Goal: Find specific fact: Find specific fact

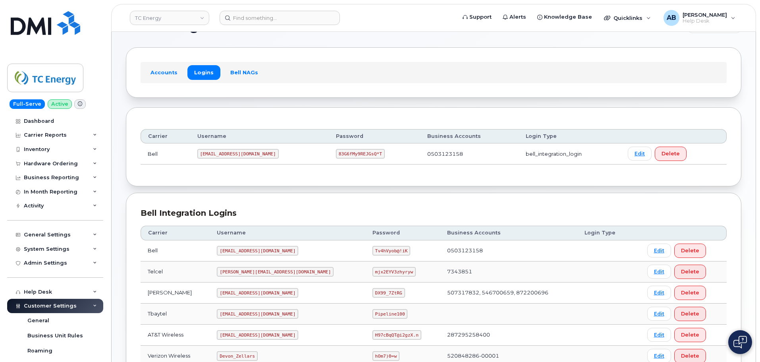
scroll to position [40, 0]
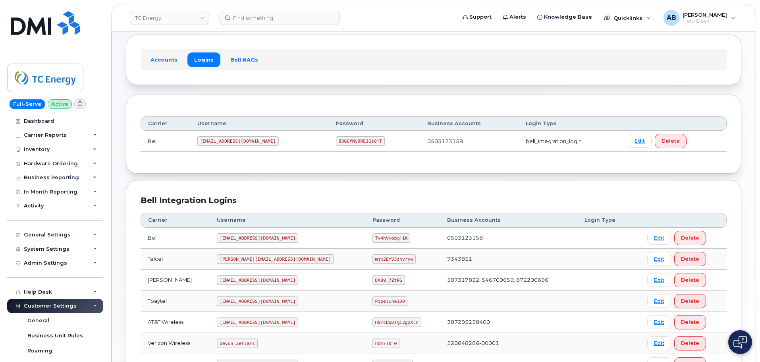
click at [234, 136] on code "[EMAIL_ADDRESS][DOMAIN_NAME]" at bounding box center [237, 141] width 81 height 10
click at [234, 138] on code "[EMAIL_ADDRESS][DOMAIN_NAME]" at bounding box center [237, 141] width 81 height 10
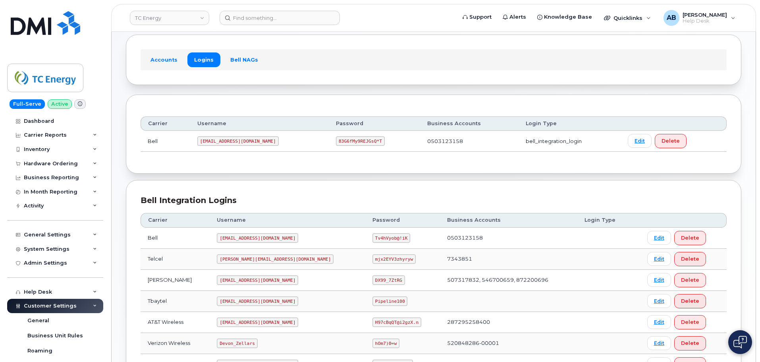
click at [336, 137] on code "83G6fMy9REJGsQ*T" at bounding box center [360, 141] width 49 height 10
click at [336, 139] on code "83G6fMy9REJGsQ*T" at bounding box center [360, 141] width 49 height 10
click at [337, 139] on code "83G6fMy9REJGsQ*T" at bounding box center [360, 141] width 49 height 10
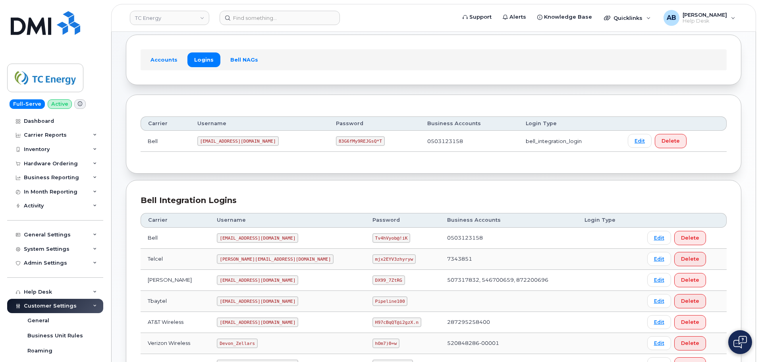
click at [262, 132] on td "[EMAIL_ADDRESS][DOMAIN_NAME]" at bounding box center [259, 141] width 139 height 21
click at [227, 142] on code "[EMAIL_ADDRESS][DOMAIN_NAME]" at bounding box center [237, 141] width 81 height 10
click at [226, 142] on code "[EMAIL_ADDRESS][DOMAIN_NAME]" at bounding box center [237, 141] width 81 height 10
copy code "[EMAIL_ADDRESS][DOMAIN_NAME]"
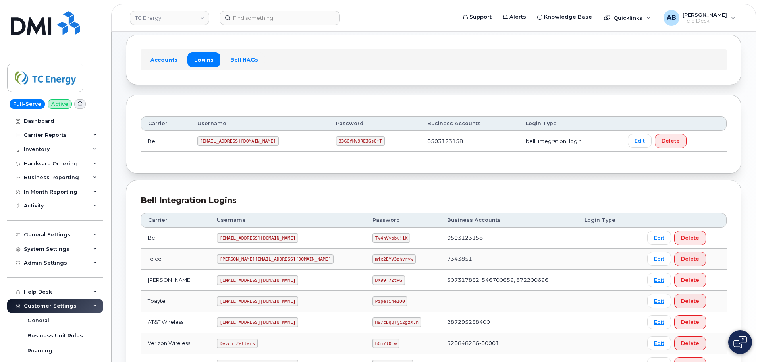
click at [342, 142] on code "83G6fMy9REJGsQ*T" at bounding box center [360, 141] width 49 height 10
click at [342, 141] on code "83G6fMy9REJGsQ*T" at bounding box center [360, 141] width 49 height 10
copy code "83G6fMy9REJGsQ*T"
click at [288, 184] on div "Bell Integration Logins Carrier Username Password Business Accounts Login Type …" at bounding box center [434, 309] width 616 height 259
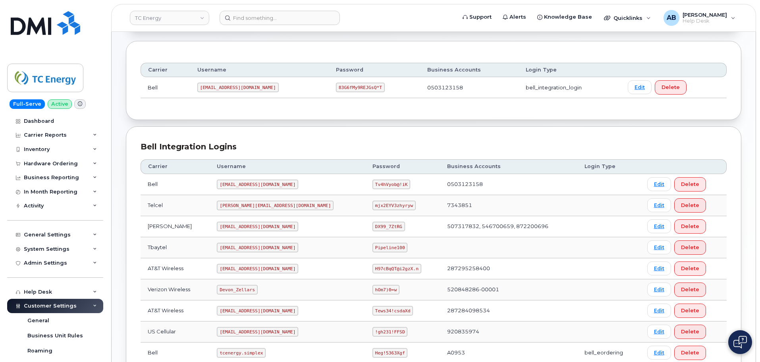
scroll to position [119, 0]
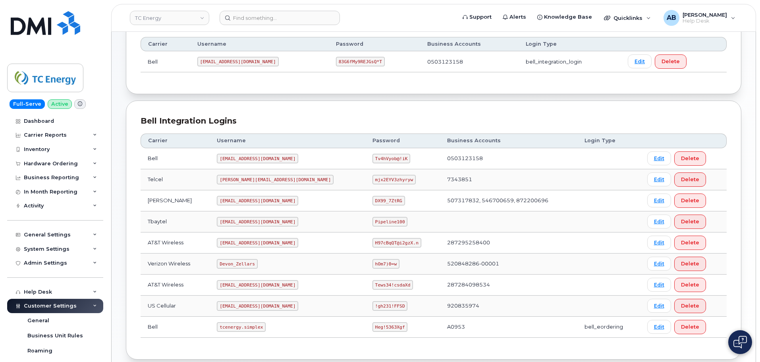
click at [258, 157] on code "[EMAIL_ADDRESS][DOMAIN_NAME]" at bounding box center [257, 159] width 81 height 10
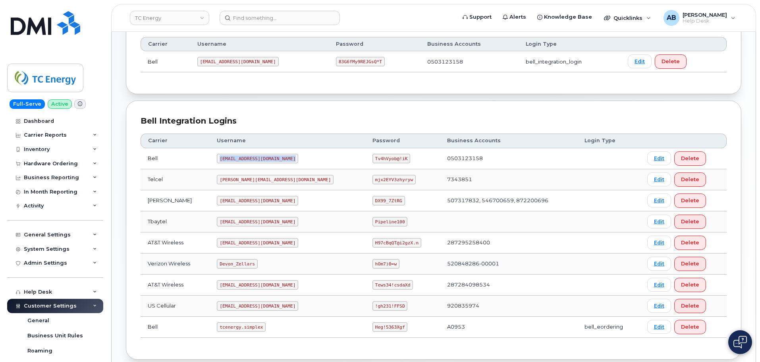
drag, startPoint x: 373, startPoint y: 153, endPoint x: 369, endPoint y: 155, distance: 4.1
click at [373, 154] on code "Tv4hVyob@!iK" at bounding box center [392, 159] width 38 height 10
click at [373, 156] on code "Tv4hVyob@!iK" at bounding box center [392, 159] width 38 height 10
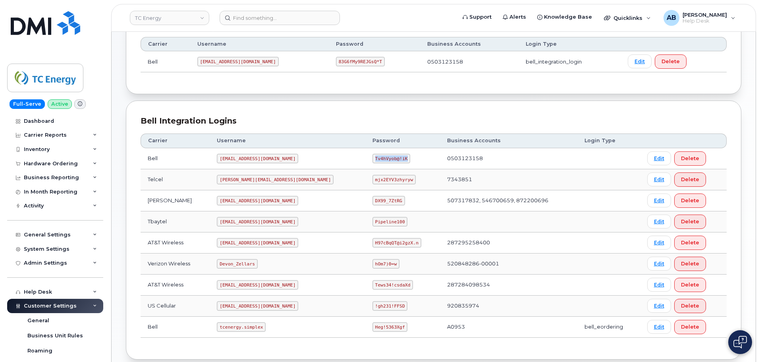
copy code "Tv4hVyob@!iK"
click at [287, 135] on th "Username" at bounding box center [287, 140] width 155 height 14
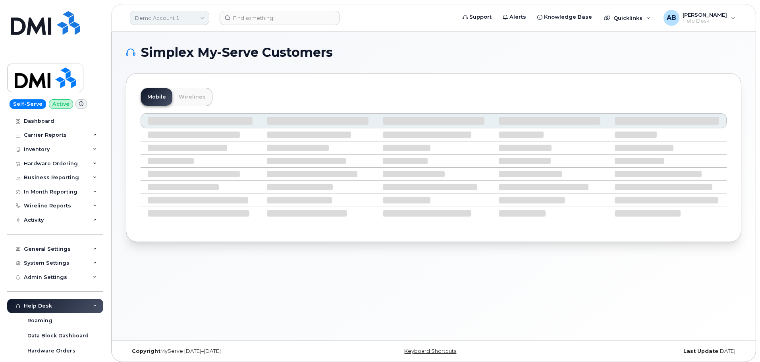
click at [187, 21] on link "Demo Account 1" at bounding box center [169, 18] width 79 height 14
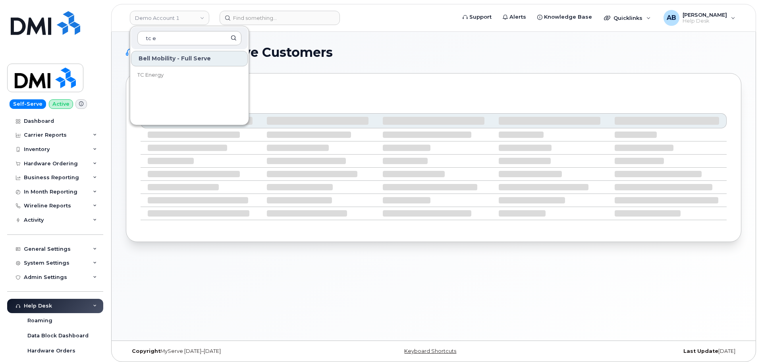
type input "tc e"
click at [186, 79] on link "TC Energy" at bounding box center [189, 75] width 117 height 16
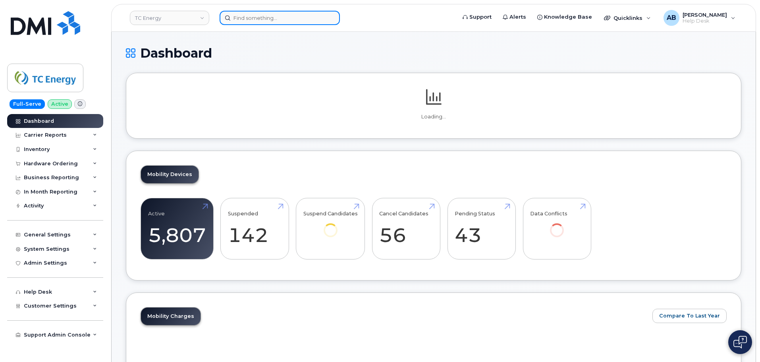
click at [272, 16] on input at bounding box center [280, 18] width 120 height 14
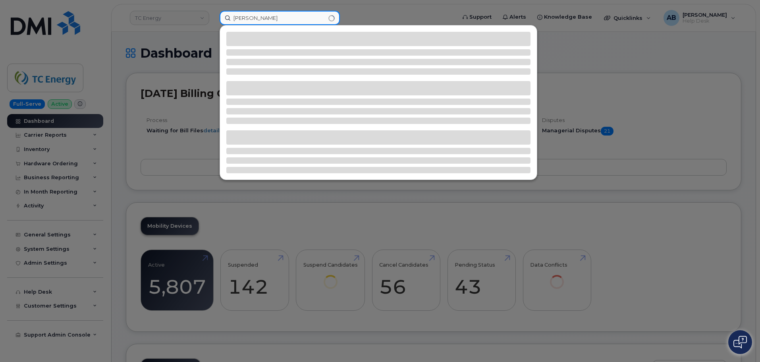
type input "[PERSON_NAME]"
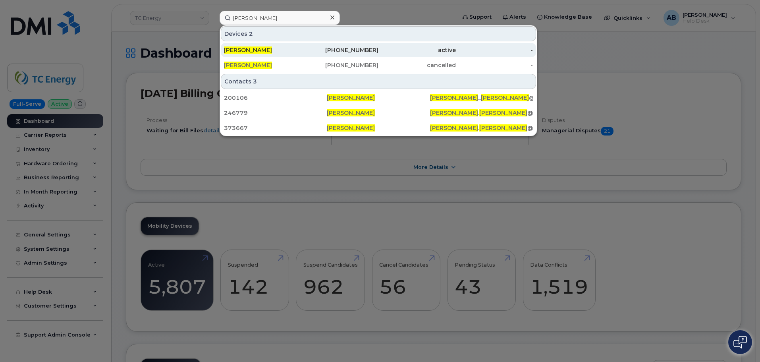
click at [243, 48] on span "Dylan Gardner" at bounding box center [248, 49] width 48 height 7
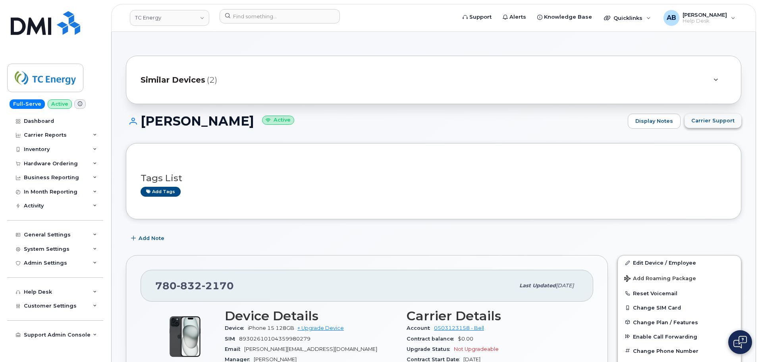
click at [720, 120] on span "Carrier Support" at bounding box center [713, 121] width 43 height 8
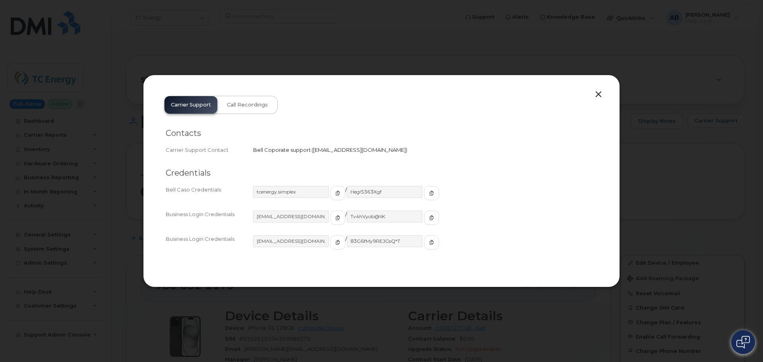
click at [600, 96] on button "button" at bounding box center [598, 94] width 12 height 11
